Goal: Task Accomplishment & Management: Complete application form

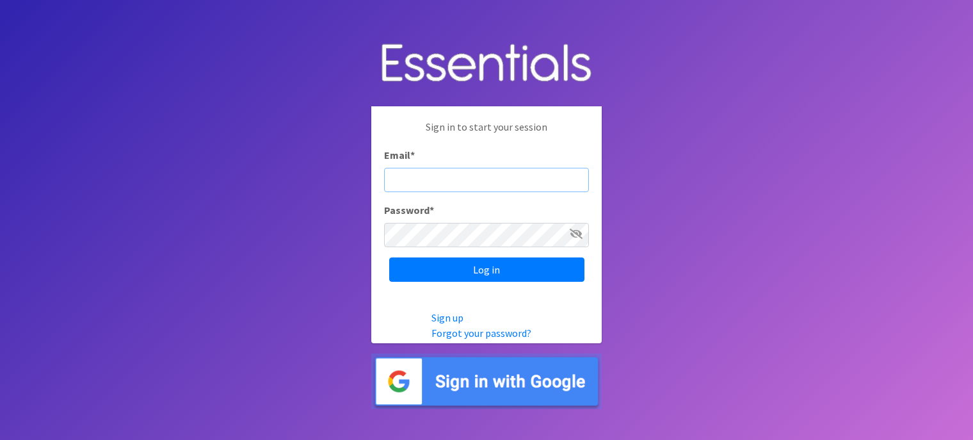
type input "[PERSON_NAME][EMAIL_ADDRESS][PERSON_NAME][DOMAIN_NAME]"
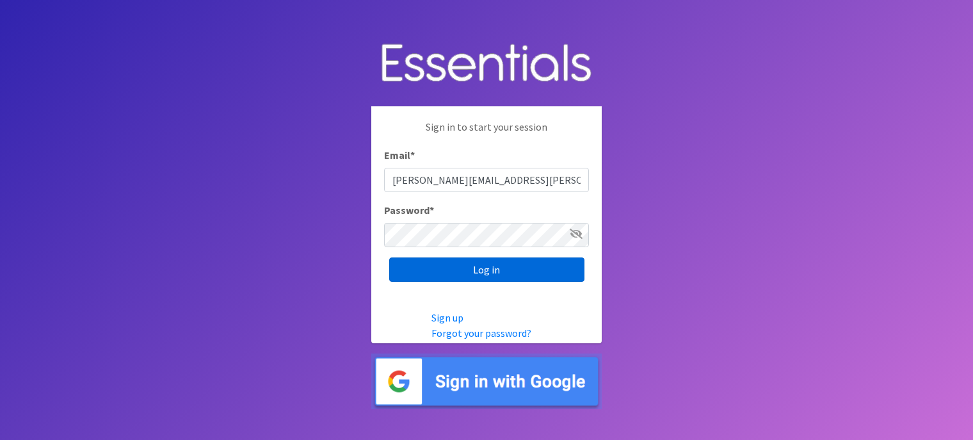
click at [485, 270] on input "Log in" at bounding box center [486, 269] width 195 height 24
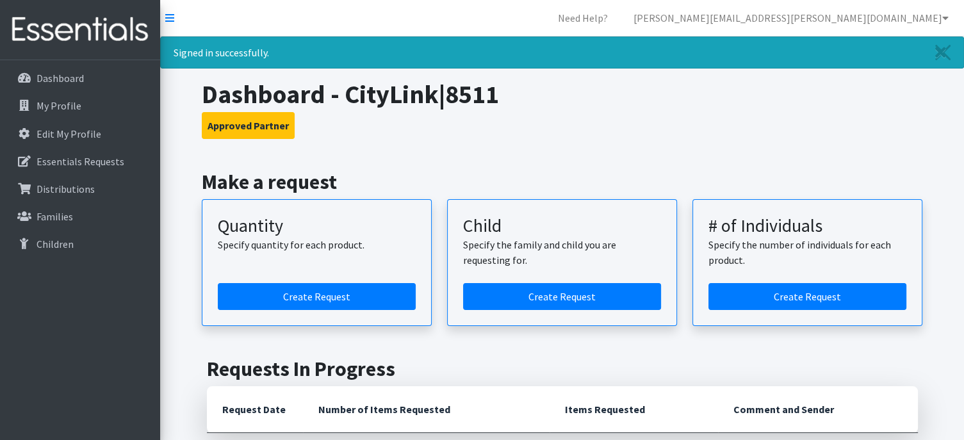
click at [813, 238] on p "Specify the number of individuals for each product." at bounding box center [807, 252] width 198 height 31
click at [792, 295] on link "Create Request" at bounding box center [807, 296] width 198 height 27
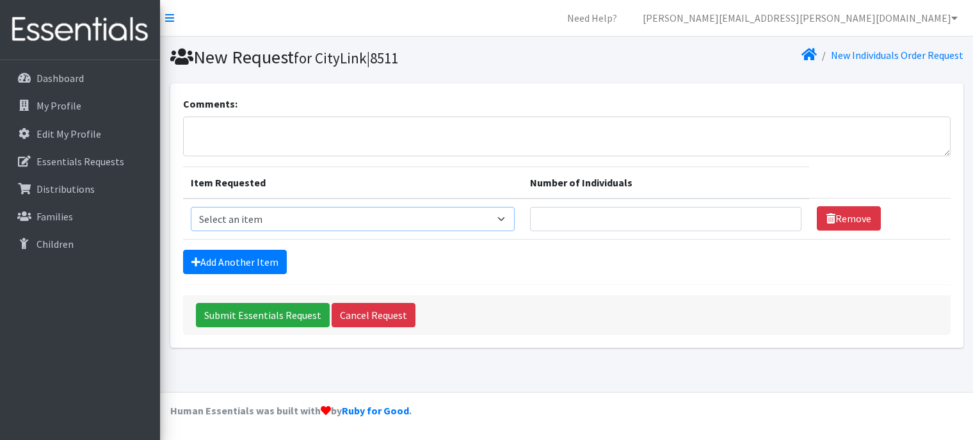
click at [291, 217] on select "Select an item F&D Men L/XL (38-50in waist) x48 F&D Men S/M (28-40in waist) x56…" at bounding box center [353, 219] width 325 height 24
select select "1201"
click at [191, 207] on select "Select an item F&D Men L/XL (38-50in waist) x48 F&D Men S/M (28-40in waist) x56…" at bounding box center [353, 219] width 325 height 24
click at [597, 214] on input "Number of Individuals" at bounding box center [665, 219] width 271 height 24
type input "10"
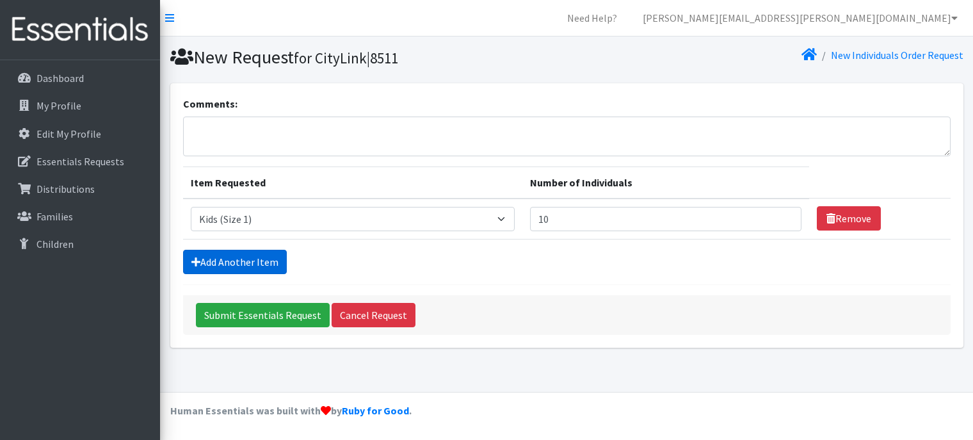
click at [220, 256] on link "Add Another Item" at bounding box center [235, 262] width 104 height 24
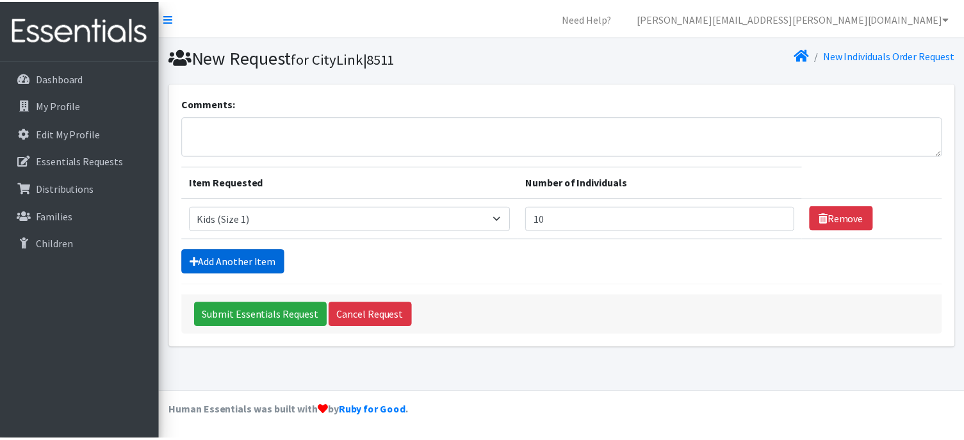
scroll to position [4, 0]
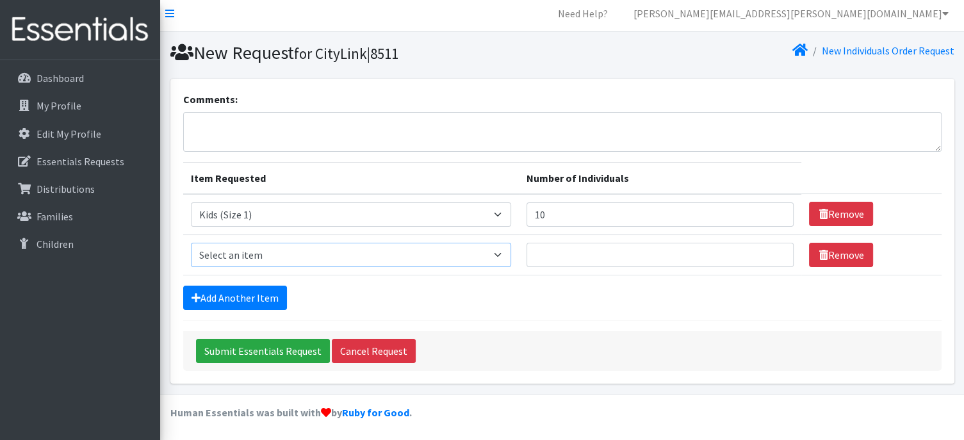
click at [229, 251] on select "Select an item F&D Men L/XL (38-50in waist) x48 F&D Men S/M (28-40in waist) x56…" at bounding box center [351, 255] width 320 height 24
select select "1221"
click at [191, 243] on select "Select an item F&D Men L/XL (38-50in waist) x48 F&D Men S/M (28-40in waist) x56…" at bounding box center [351, 255] width 320 height 24
click at [559, 254] on input "Number of Individuals" at bounding box center [660, 255] width 268 height 24
type input "12"
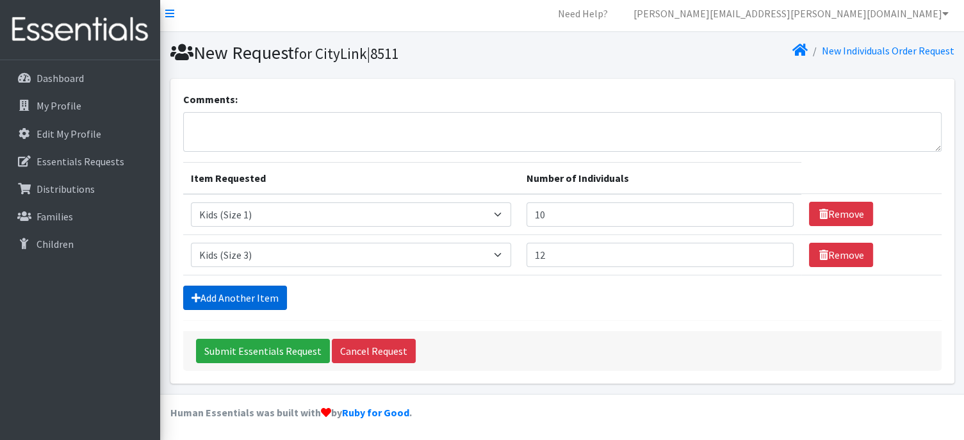
click at [231, 298] on link "Add Another Item" at bounding box center [235, 298] width 104 height 24
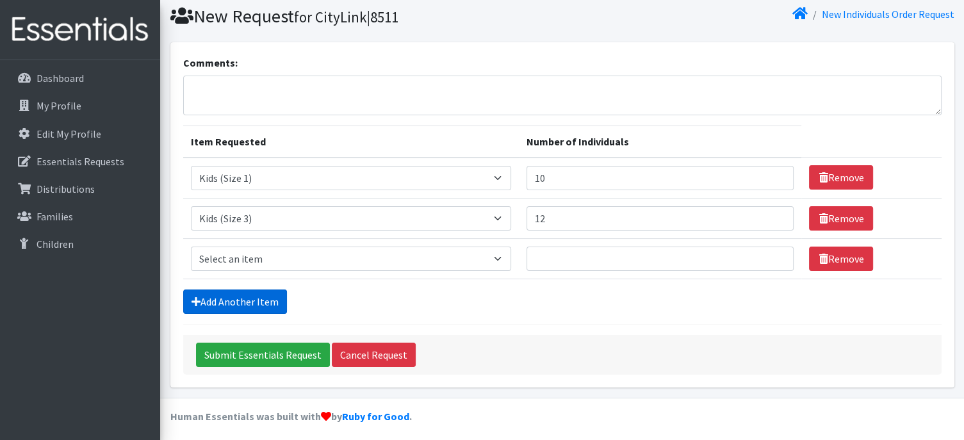
scroll to position [44, 0]
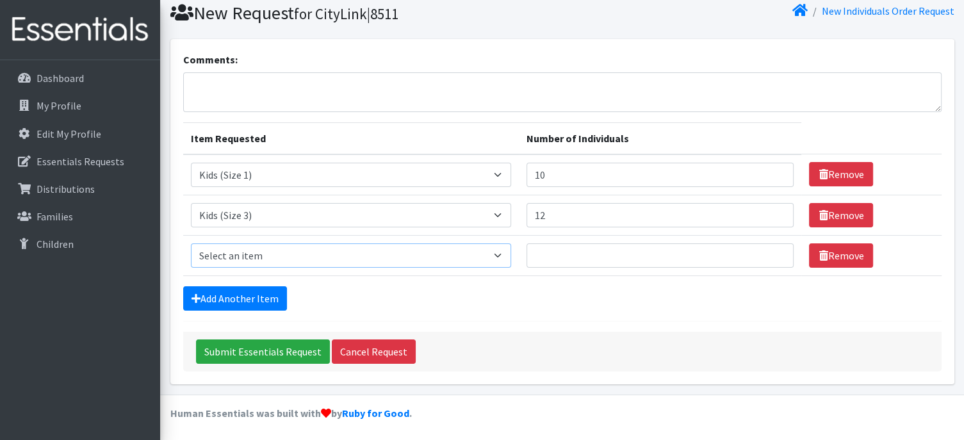
click at [250, 258] on select "Select an item F&D Men L/XL (38-50in waist) x48 F&D Men S/M (28-40in waist) x56…" at bounding box center [351, 255] width 320 height 24
select select "1213"
click at [191, 243] on select "Select an item F&D Men L/XL (38-50in waist) x48 F&D Men S/M (28-40in waist) x56…" at bounding box center [351, 255] width 320 height 24
click at [614, 253] on input "Number of Individuals" at bounding box center [660, 255] width 268 height 24
type input "10"
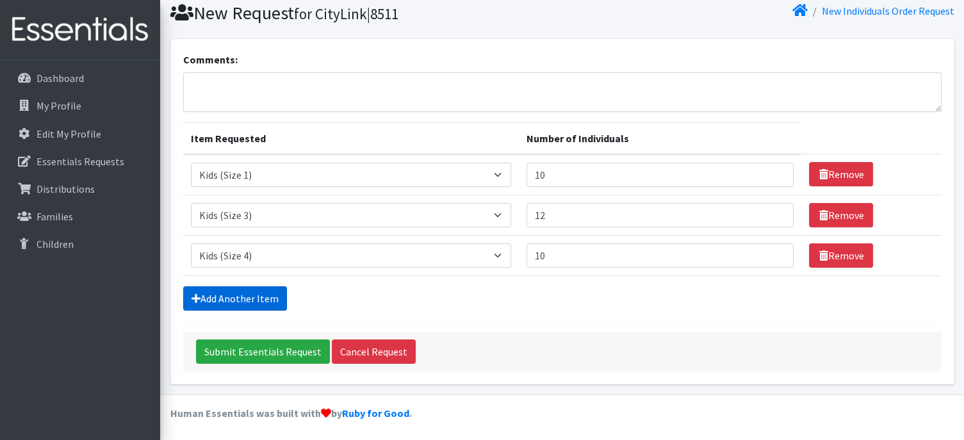
click at [243, 287] on link "Add Another Item" at bounding box center [235, 298] width 104 height 24
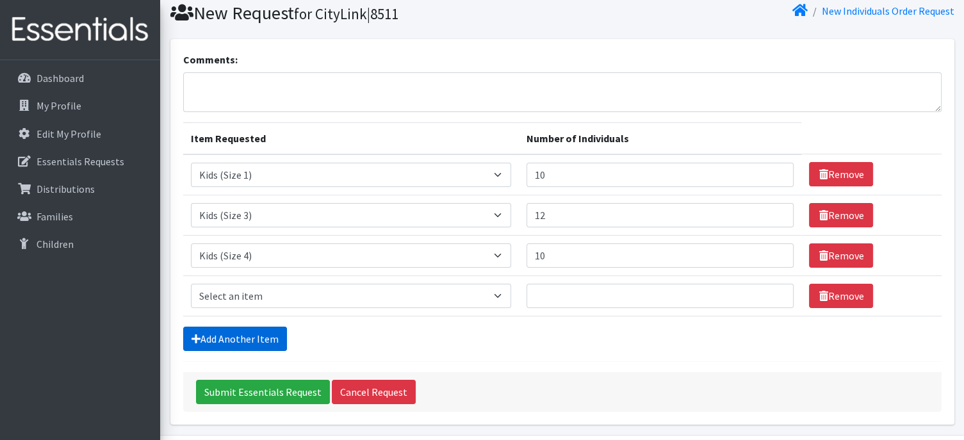
scroll to position [85, 0]
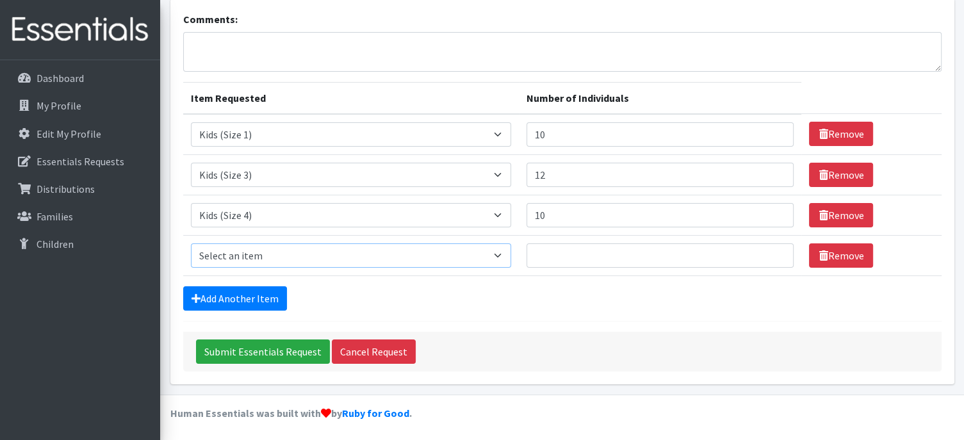
click at [232, 253] on select "Select an item F&D Men L/XL (38-50in waist) x48 F&D Men S/M (28-40in waist) x56…" at bounding box center [351, 255] width 320 height 24
select select "1214"
click at [191, 243] on select "Select an item F&D Men L/XL (38-50in waist) x48 F&D Men S/M (28-40in waist) x56…" at bounding box center [351, 255] width 320 height 24
click at [575, 258] on input "Number of Individuals" at bounding box center [660, 255] width 268 height 24
type input "37"
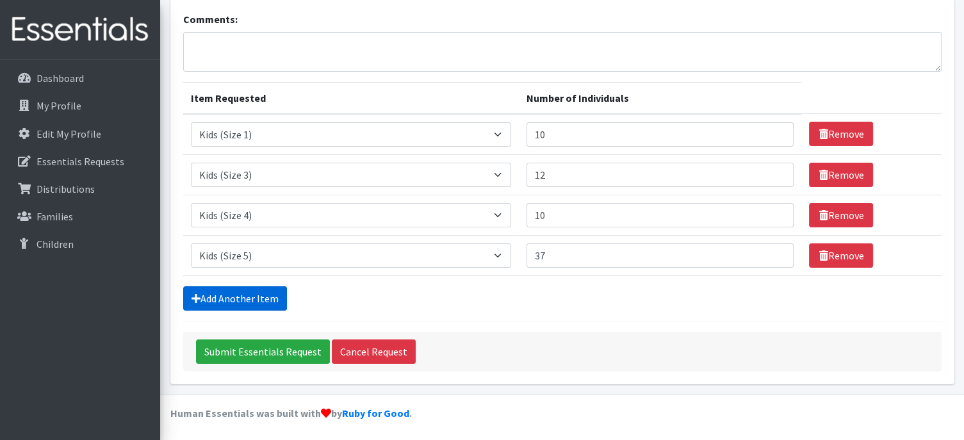
click at [263, 292] on link "Add Another Item" at bounding box center [235, 298] width 104 height 24
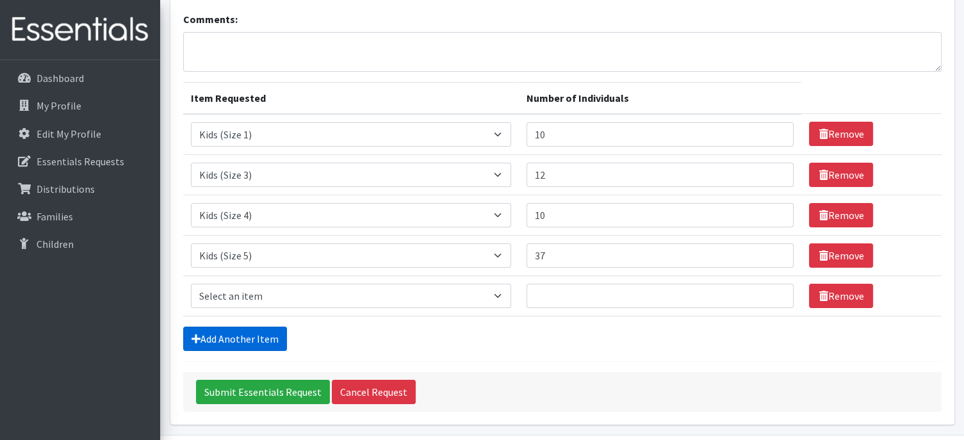
scroll to position [125, 0]
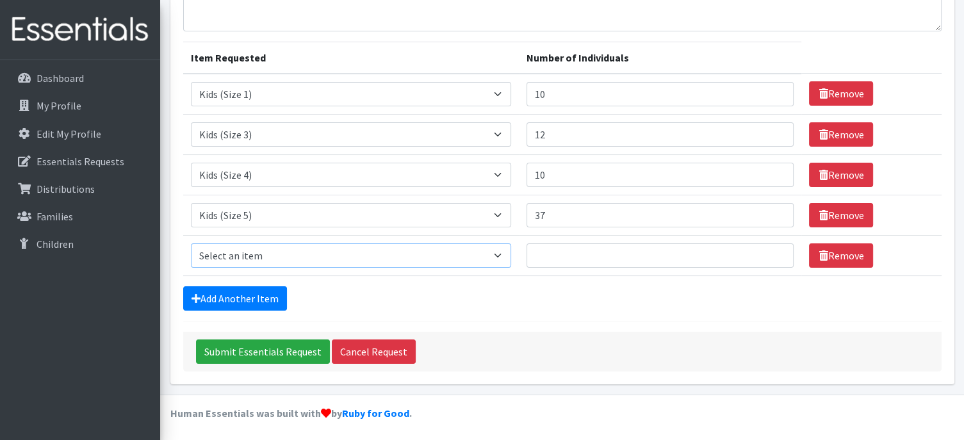
click at [251, 252] on select "Select an item F&D Men L/XL (38-50in waist) x48 F&D Men S/M (28-40in waist) x56…" at bounding box center [351, 255] width 320 height 24
select select "1216"
click at [191, 243] on select "Select an item F&D Men L/XL (38-50in waist) x48 F&D Men S/M (28-40in waist) x56…" at bounding box center [351, 255] width 320 height 24
click at [605, 256] on input "Number of Individuals" at bounding box center [660, 255] width 268 height 24
type input "14"
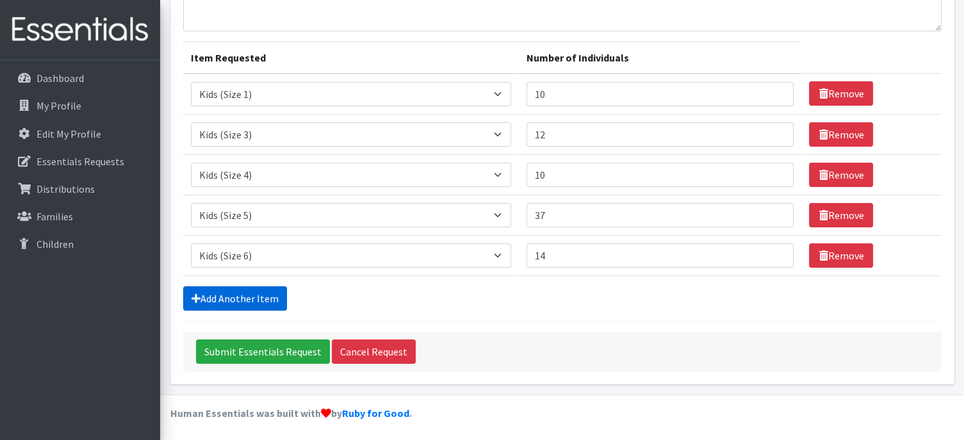
click at [241, 302] on link "Add Another Item" at bounding box center [235, 298] width 104 height 24
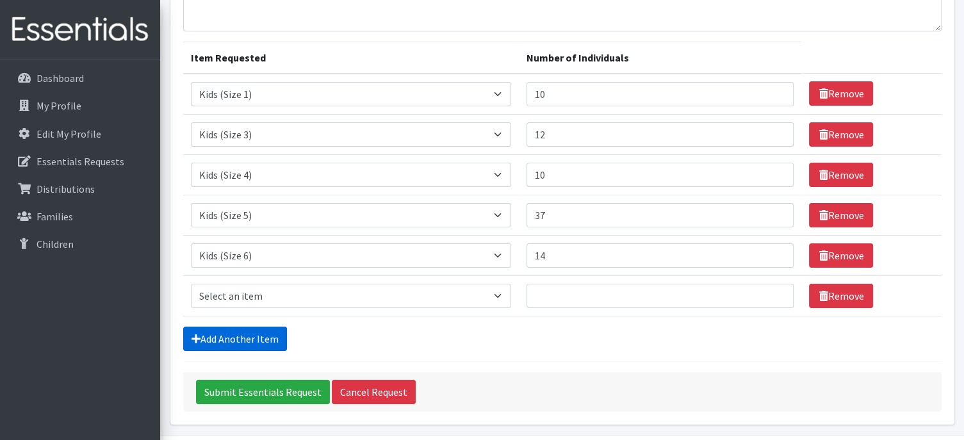
scroll to position [165, 0]
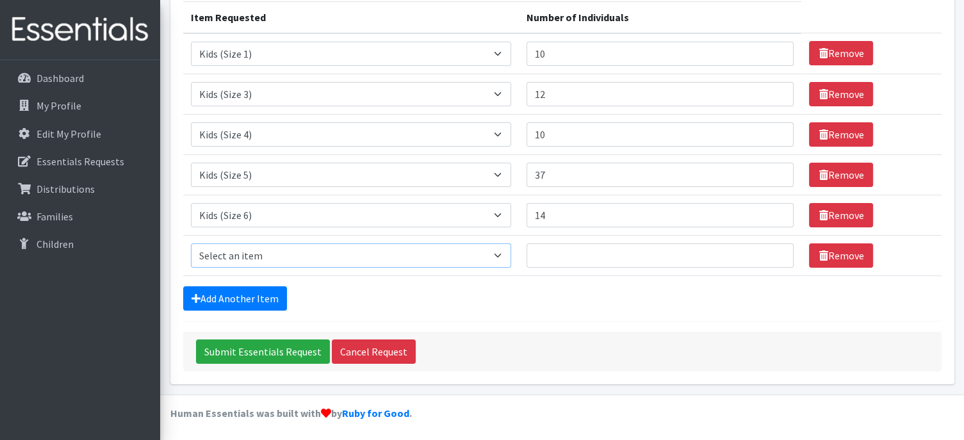
click at [220, 245] on select "Select an item F&D Men L/XL (38-50in waist) x48 F&D Men S/M (28-40in waist) x56…" at bounding box center [351, 255] width 320 height 24
select select "11139"
click at [191, 243] on select "Select an item F&D Men L/XL (38-50in waist) x48 F&D Men S/M (28-40in waist) x56…" at bounding box center [351, 255] width 320 height 24
click at [570, 254] on input "Number of Individuals" at bounding box center [660, 255] width 268 height 24
type input "1"
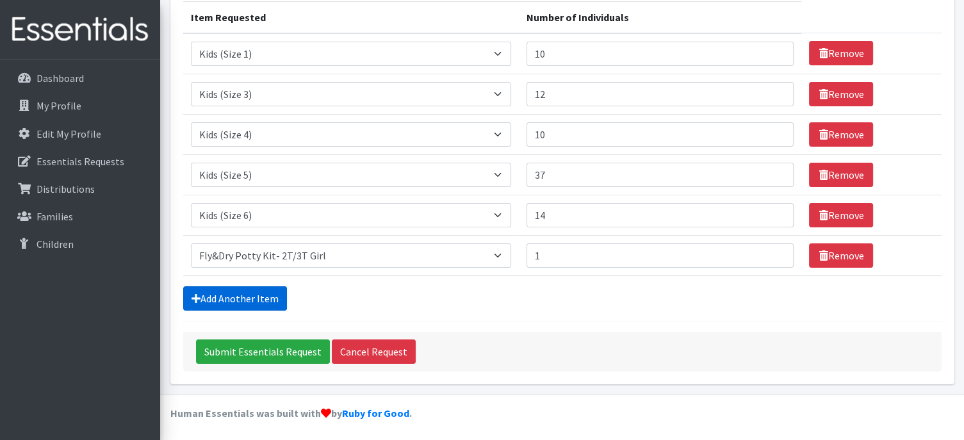
click at [232, 294] on link "Add Another Item" at bounding box center [235, 298] width 104 height 24
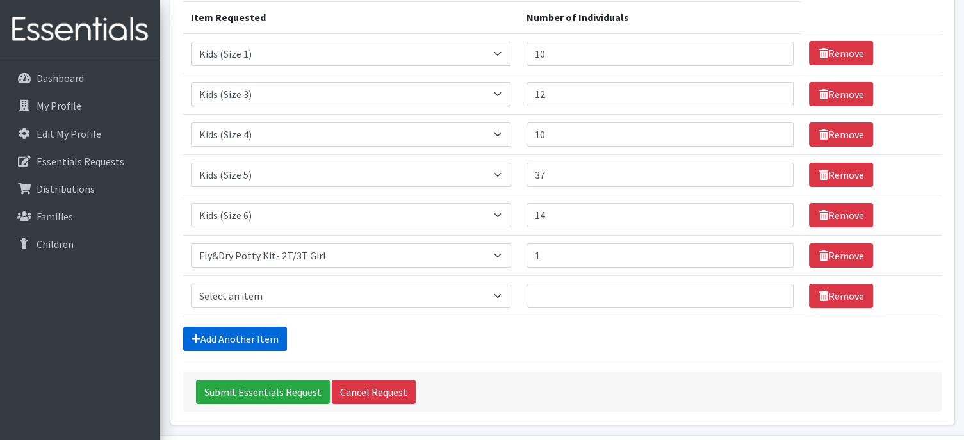
scroll to position [205, 0]
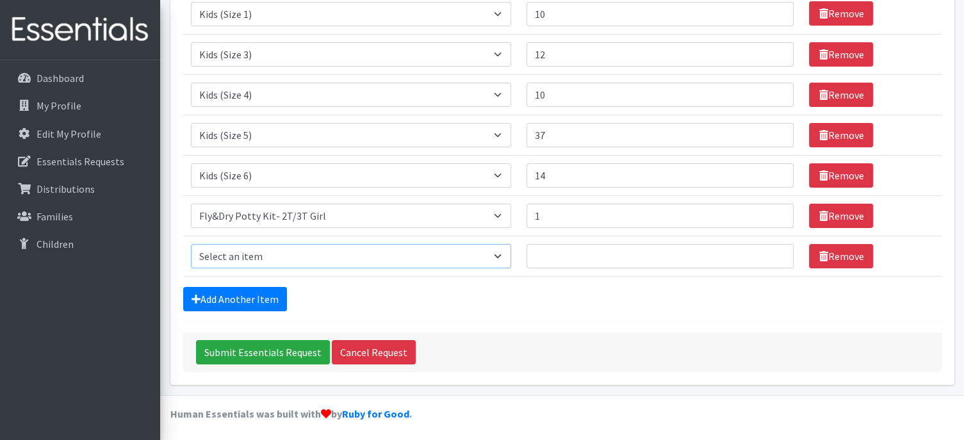
click at [259, 256] on select "Select an item F&D Men L/XL (38-50in waist) x48 F&D Men S/M (28-40in waist) x56…" at bounding box center [351, 256] width 320 height 24
select select "11140"
click at [191, 244] on select "Select an item F&D Men L/XL (38-50in waist) x48 F&D Men S/M (28-40in waist) x56…" at bounding box center [351, 256] width 320 height 24
click at [564, 259] on input "Number of Individuals" at bounding box center [660, 256] width 268 height 24
type input "1"
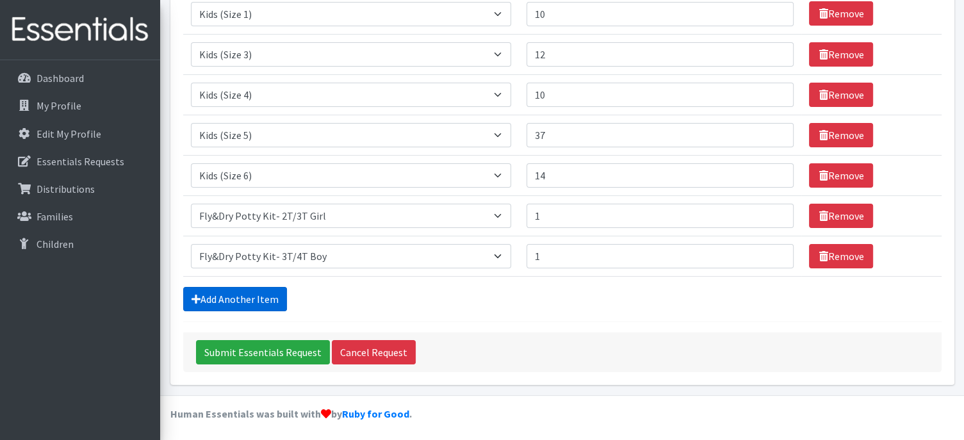
click at [231, 297] on link "Add Another Item" at bounding box center [235, 299] width 104 height 24
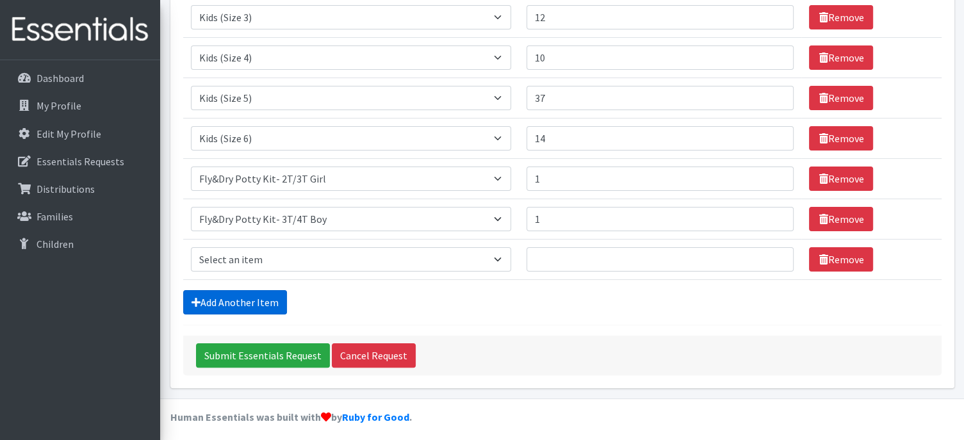
scroll to position [246, 0]
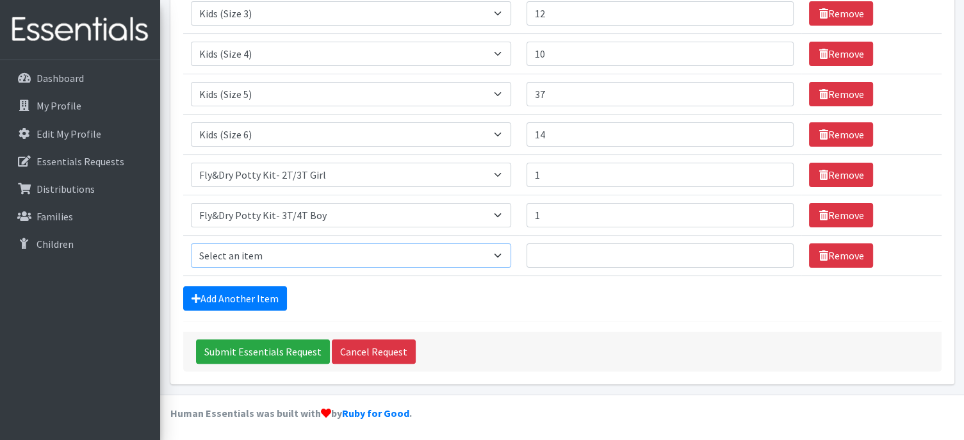
click at [251, 250] on select "Select an item F&D Men L/XL (38-50in waist) x48 F&D Men S/M (28-40in waist) x56…" at bounding box center [351, 255] width 320 height 24
select select "11142"
click at [191, 243] on select "Select an item F&D Men L/XL (38-50in waist) x48 F&D Men S/M (28-40in waist) x56…" at bounding box center [351, 255] width 320 height 24
click at [550, 256] on input "Number of Individuals" at bounding box center [660, 255] width 268 height 24
type input "3"
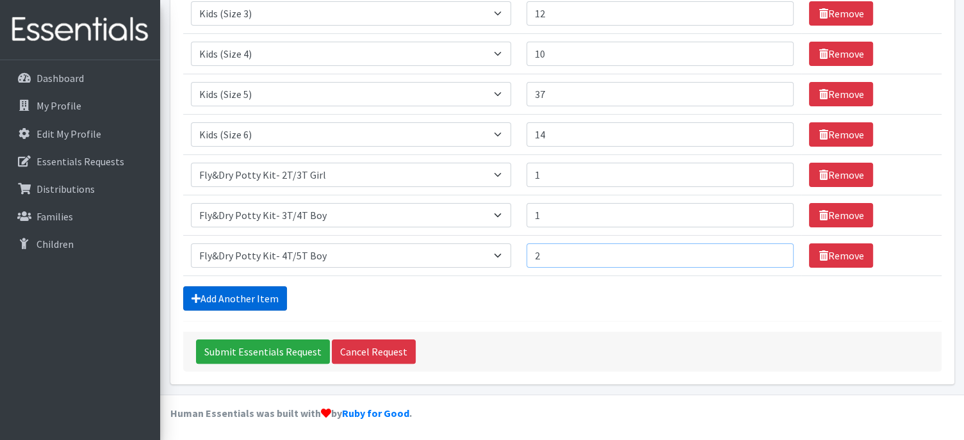
type input "2"
click at [231, 297] on link "Add Another Item" at bounding box center [235, 298] width 104 height 24
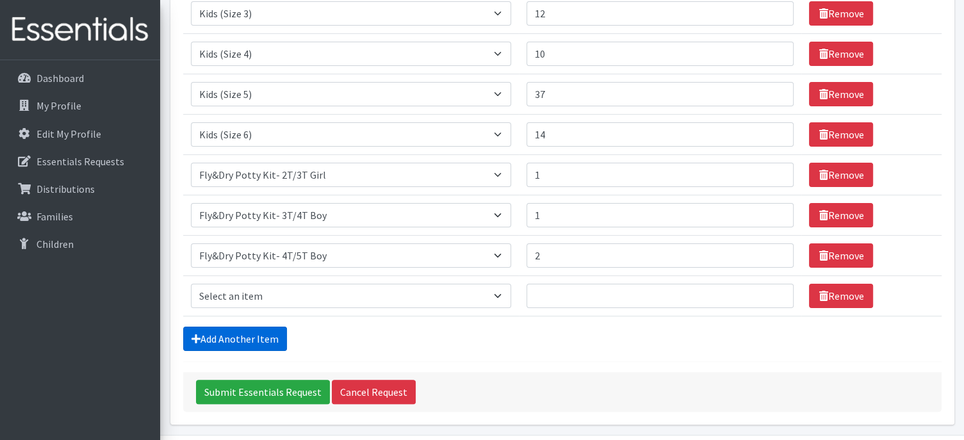
scroll to position [286, 0]
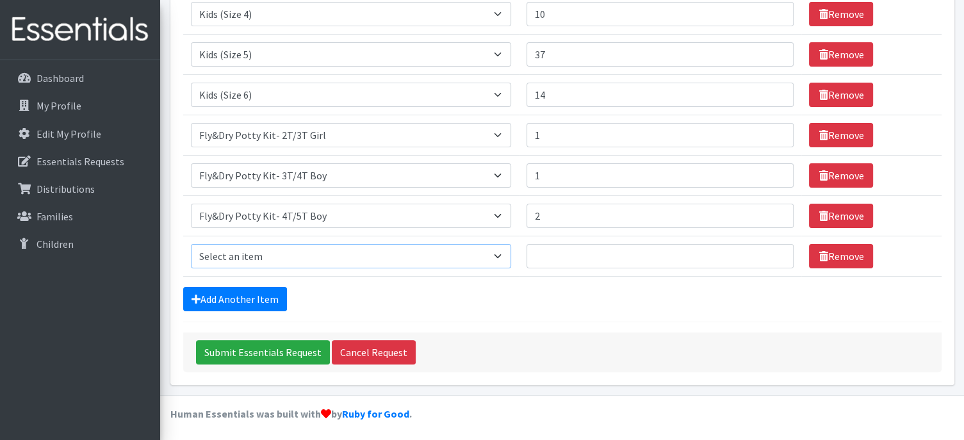
click at [268, 245] on select "Select an item F&D Men L/XL (38-50in waist) x48 F&D Men S/M (28-40in waist) x56…" at bounding box center [351, 256] width 320 height 24
select select "11141"
click at [191, 244] on select "Select an item F&D Men L/XL (38-50in waist) x48 F&D Men S/M (28-40in waist) x56…" at bounding box center [351, 256] width 320 height 24
click at [571, 252] on input "Number of Individuals" at bounding box center [660, 256] width 268 height 24
type input "2"
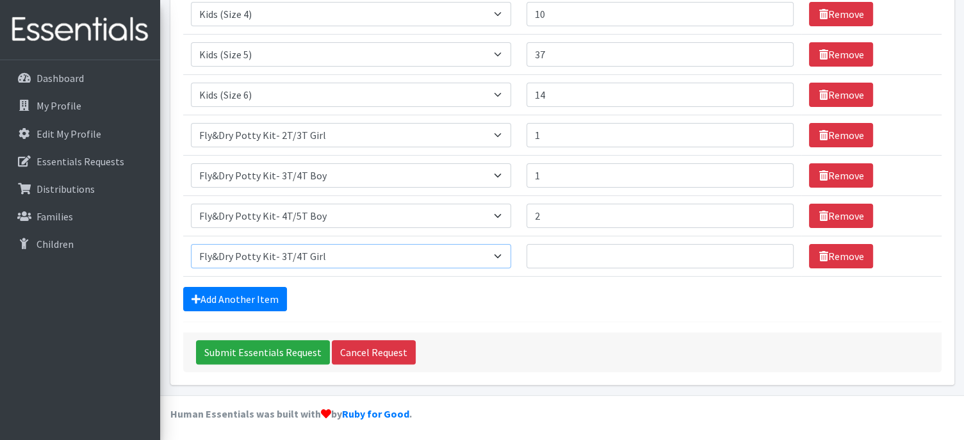
click at [505, 254] on select "Select an item F&D Men L/XL (38-50in waist) x48 F&D Men S/M (28-40in waist) x56…" at bounding box center [351, 256] width 320 height 24
click at [827, 251] on link "Remove" at bounding box center [841, 256] width 64 height 24
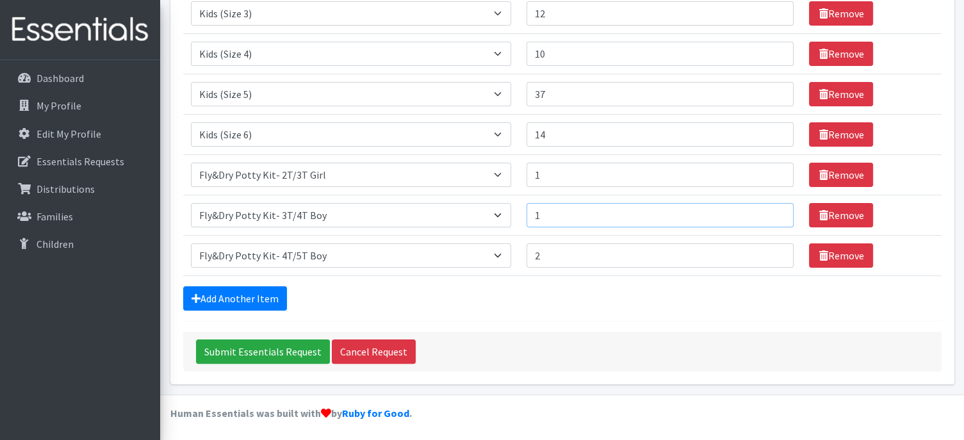
click at [554, 211] on input "1" at bounding box center [660, 215] width 268 height 24
type input "3"
click at [345, 303] on div "Add Another Item" at bounding box center [562, 298] width 758 height 24
drag, startPoint x: 243, startPoint y: 349, endPoint x: 279, endPoint y: 348, distance: 35.9
click at [243, 348] on input "Submit Essentials Request" at bounding box center [263, 351] width 134 height 24
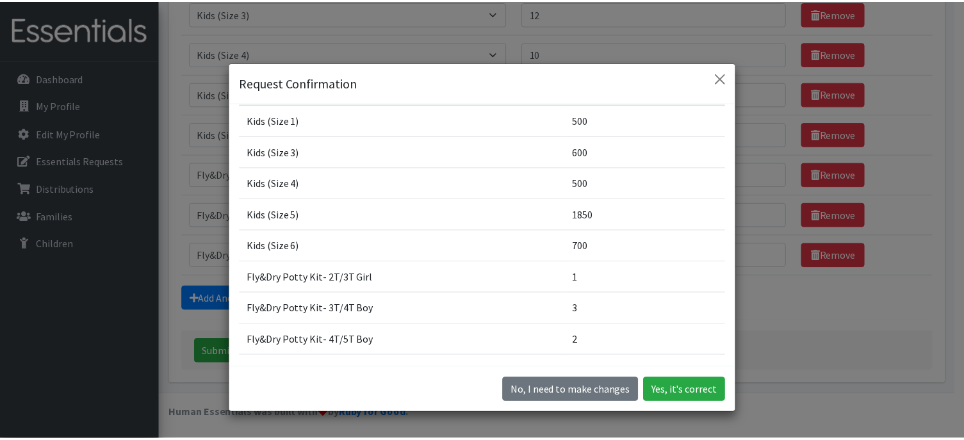
scroll to position [94, 0]
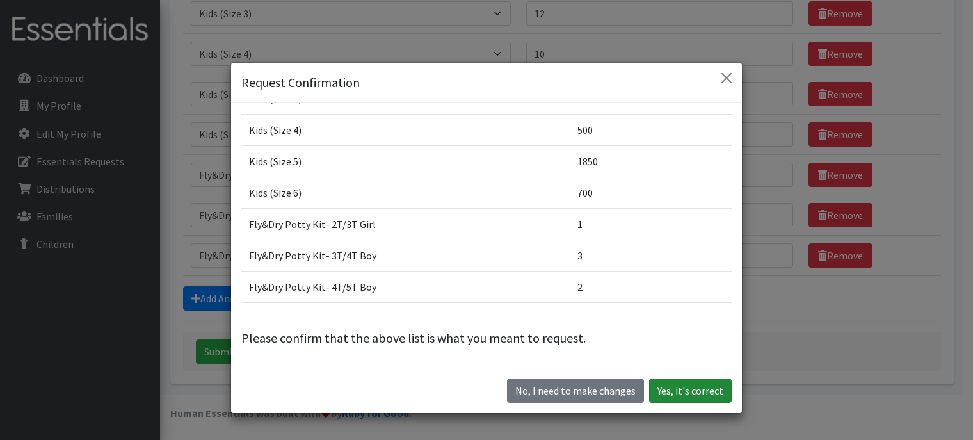
click at [682, 393] on button "Yes, it's correct" at bounding box center [690, 390] width 83 height 24
